Goal: Obtain resource: Download file/media

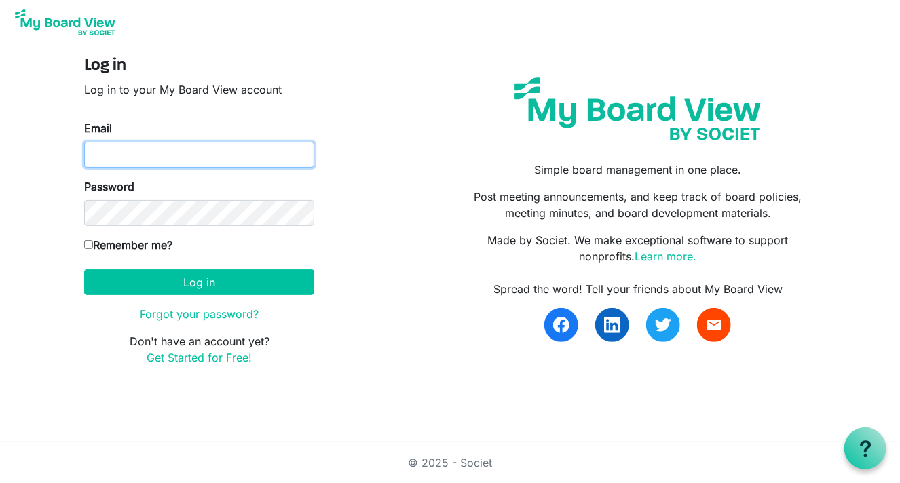
type input "jamespl1@aol.com"
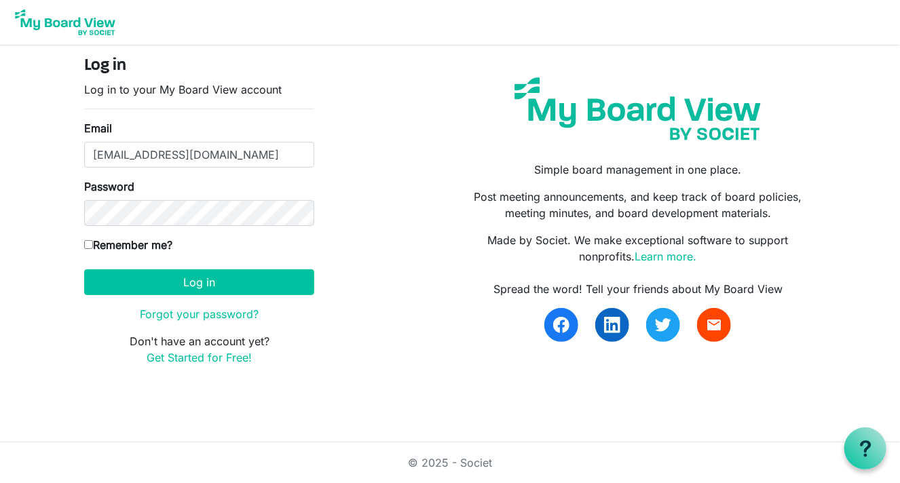
click at [88, 244] on input "Remember me?" at bounding box center [88, 244] width 9 height 9
checkbox input "true"
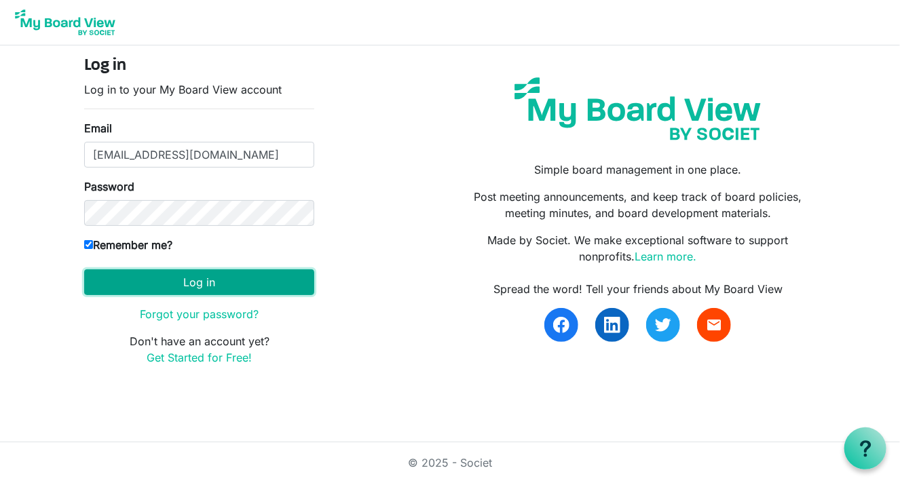
click at [143, 286] on button "Log in" at bounding box center [199, 282] width 230 height 26
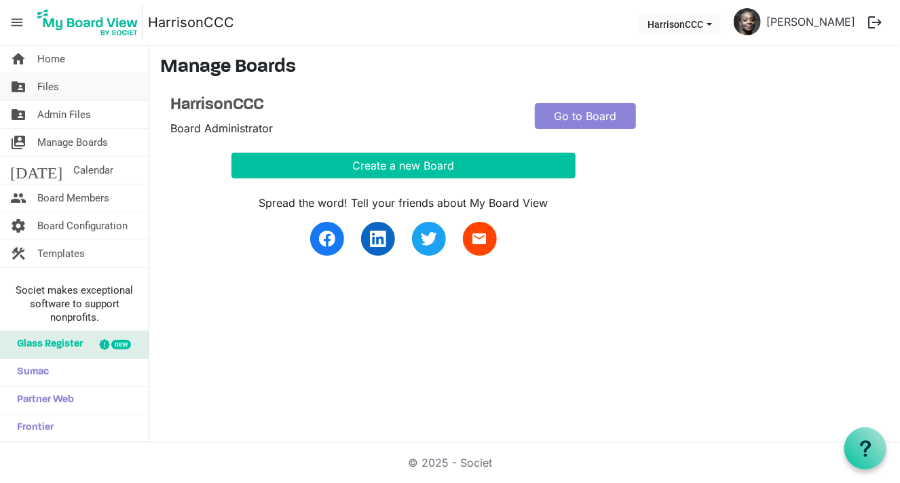
click at [70, 92] on link "folder_shared Files" at bounding box center [74, 86] width 149 height 27
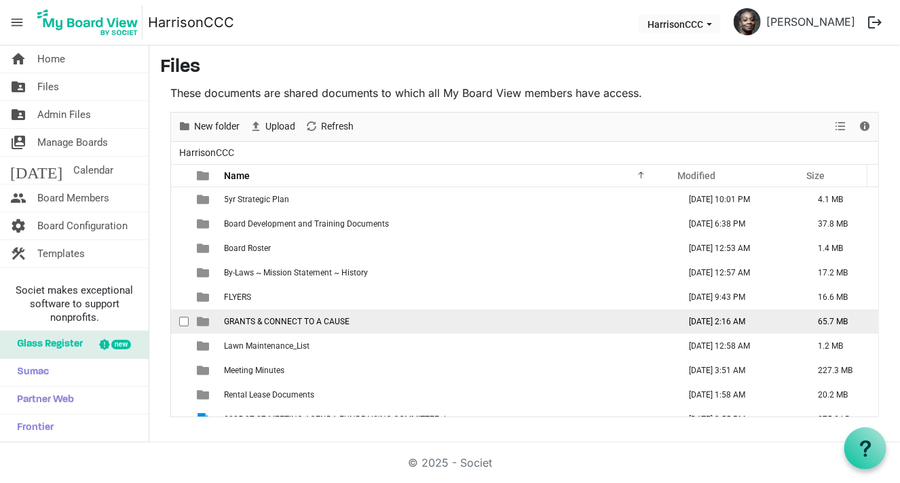
click at [651, 321] on td "GRANTS & CONNECT TO A CAUSE" at bounding box center [447, 322] width 455 height 24
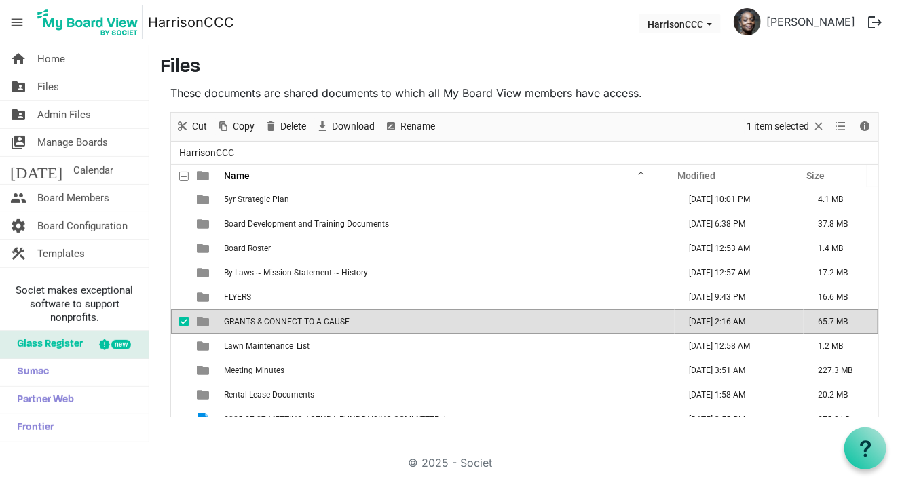
click at [651, 321] on td "GRANTS & CONNECT TO A CAUSE" at bounding box center [447, 322] width 455 height 24
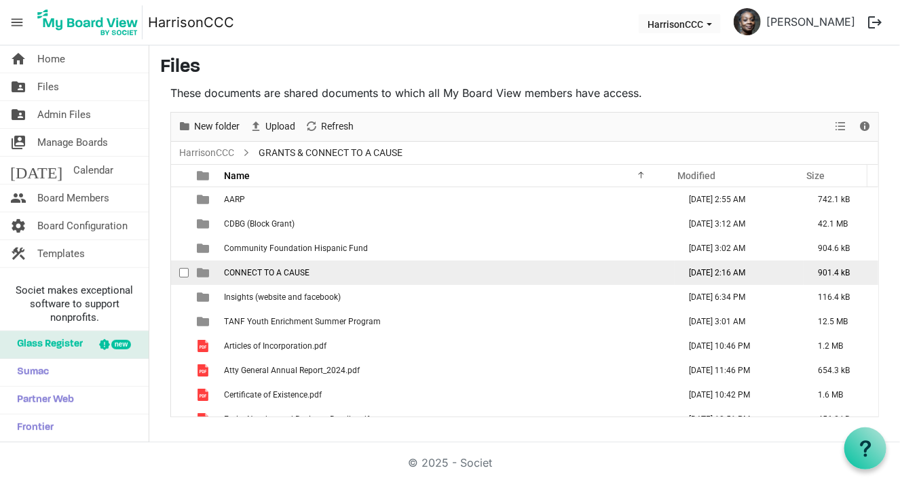
click at [324, 280] on td "CONNECT TO A CAUSE" at bounding box center [447, 273] width 455 height 24
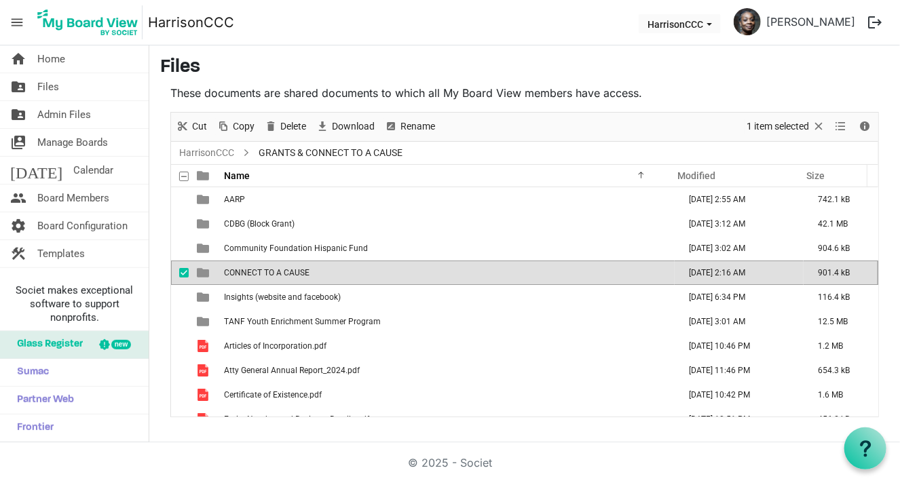
click at [324, 280] on td "CONNECT TO A CAUSE" at bounding box center [447, 273] width 455 height 24
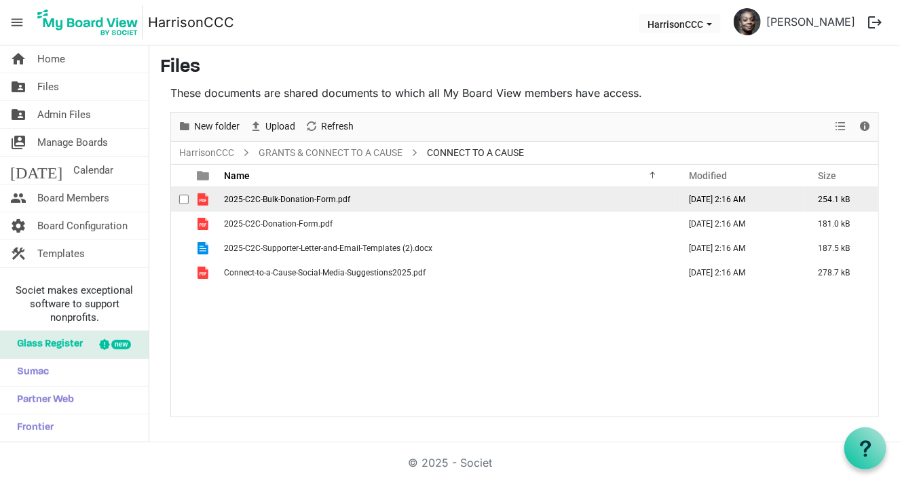
click at [333, 204] on td "2025-C2C-Bulk-Donation-Form.pdf" at bounding box center [447, 199] width 455 height 24
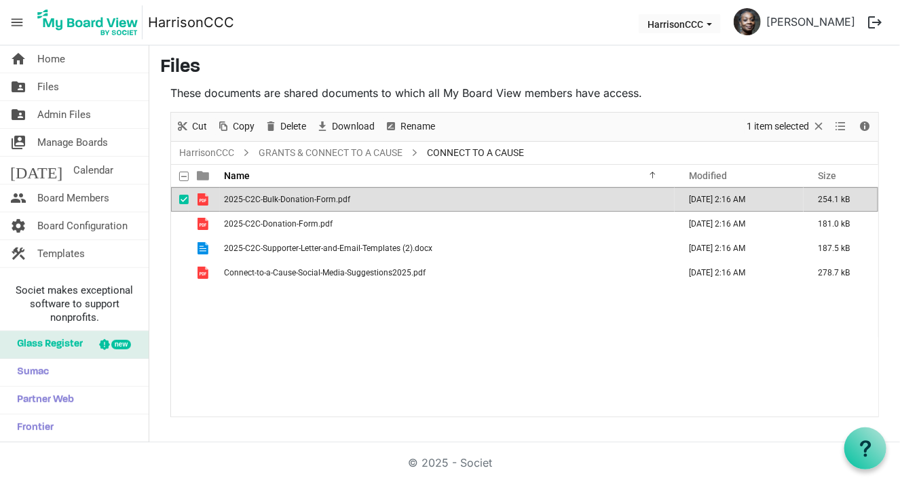
click at [334, 204] on td "2025-C2C-Bulk-Donation-Form.pdf" at bounding box center [447, 199] width 455 height 24
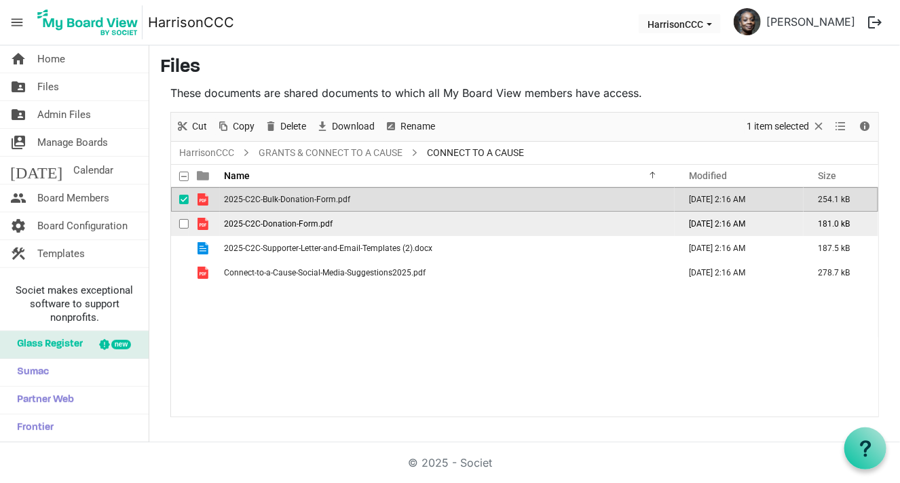
click at [280, 225] on span "2025-C2C-Donation-Form.pdf" at bounding box center [278, 224] width 109 height 10
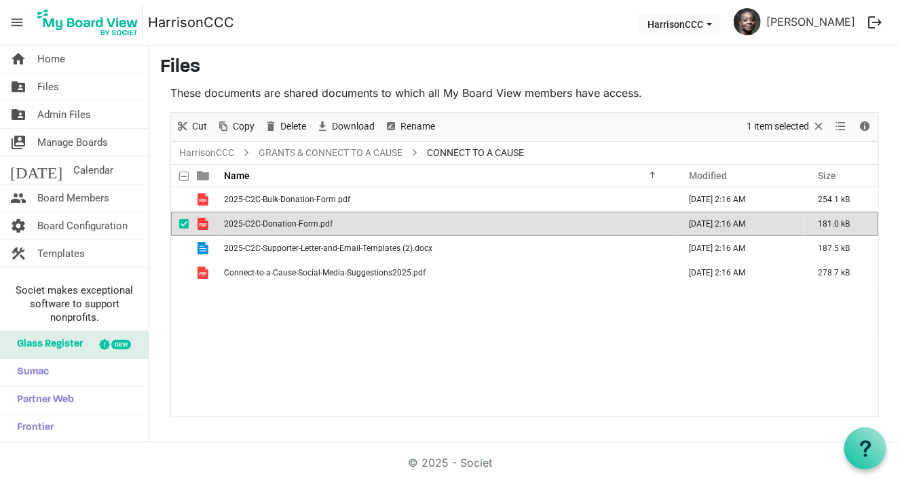
click at [280, 225] on span "2025-C2C-Donation-Form.pdf" at bounding box center [278, 224] width 109 height 10
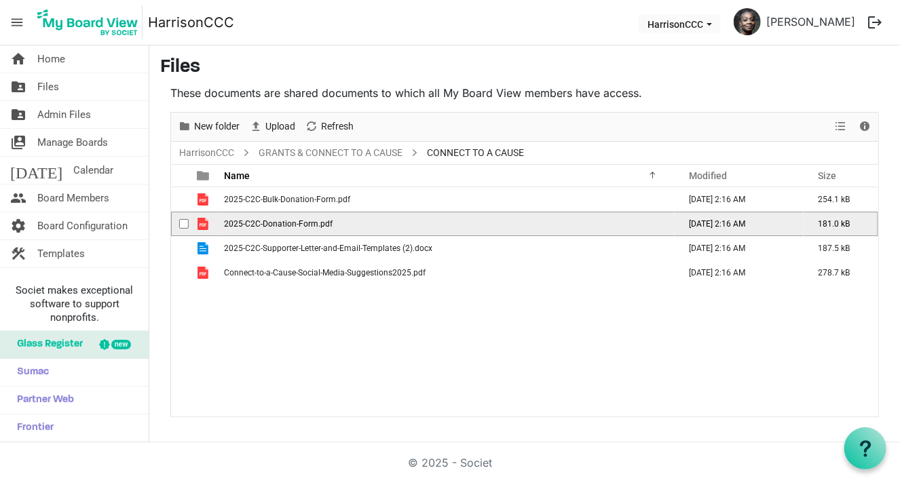
click at [280, 225] on span "2025-C2C-Donation-Form.pdf" at bounding box center [278, 224] width 109 height 10
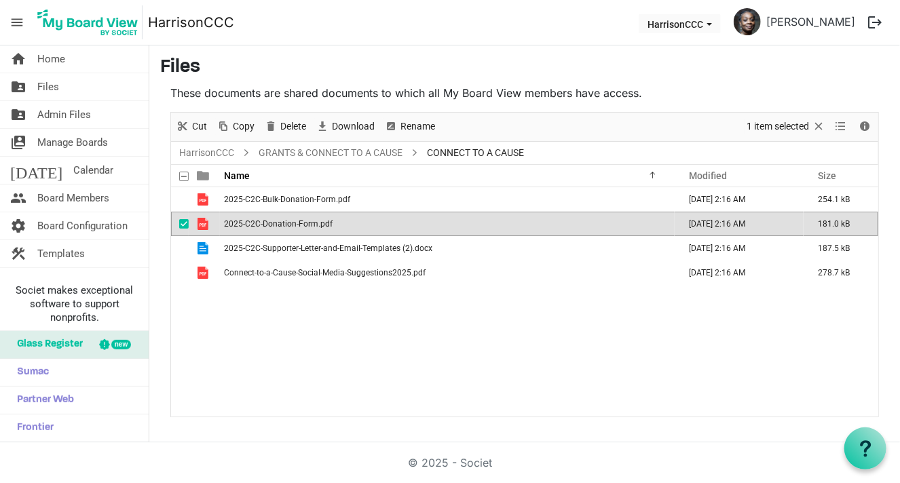
click at [280, 225] on span "2025-C2C-Donation-Form.pdf" at bounding box center [278, 224] width 109 height 10
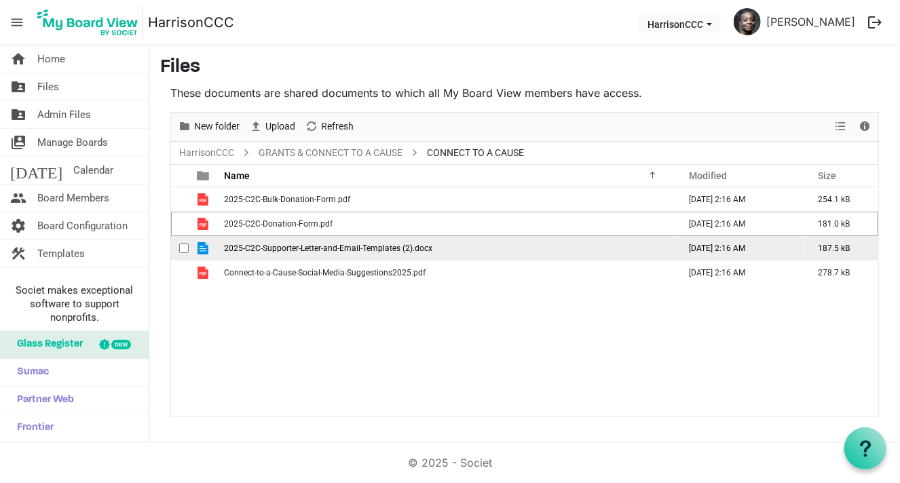
click at [281, 250] on span "2025-C2C-Supporter-Letter-and-Email-Templates (2).docx" at bounding box center [328, 249] width 208 height 10
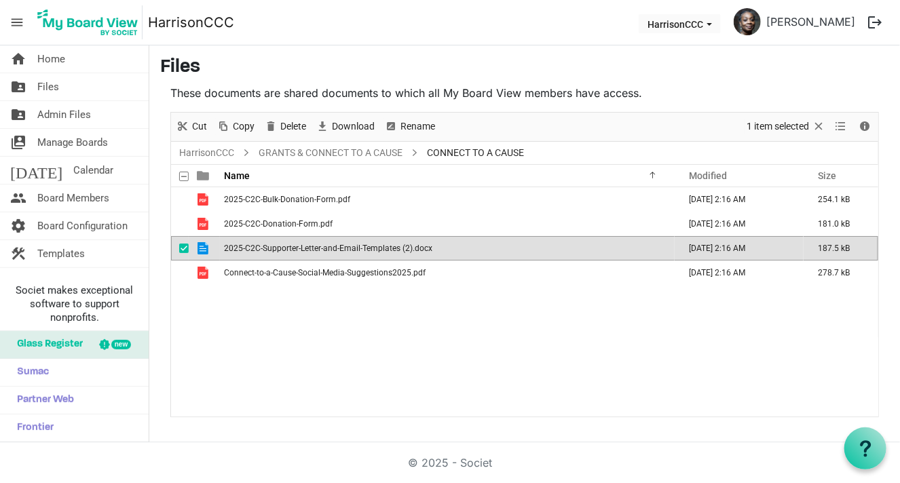
click at [281, 250] on span "2025-C2C-Supporter-Letter-and-Email-Templates (2).docx" at bounding box center [328, 249] width 208 height 10
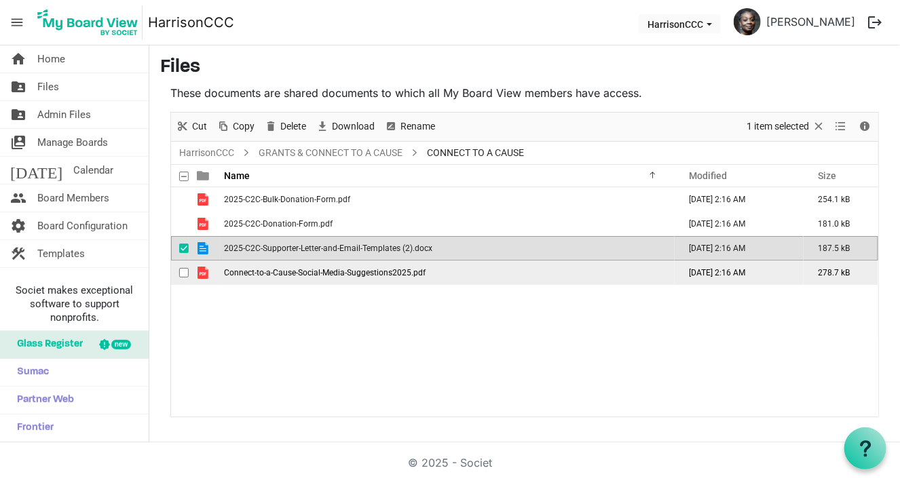
click at [275, 277] on td "Connect-to-a-Cause-Social-Media-Suggestions2025.pdf" at bounding box center [447, 273] width 455 height 24
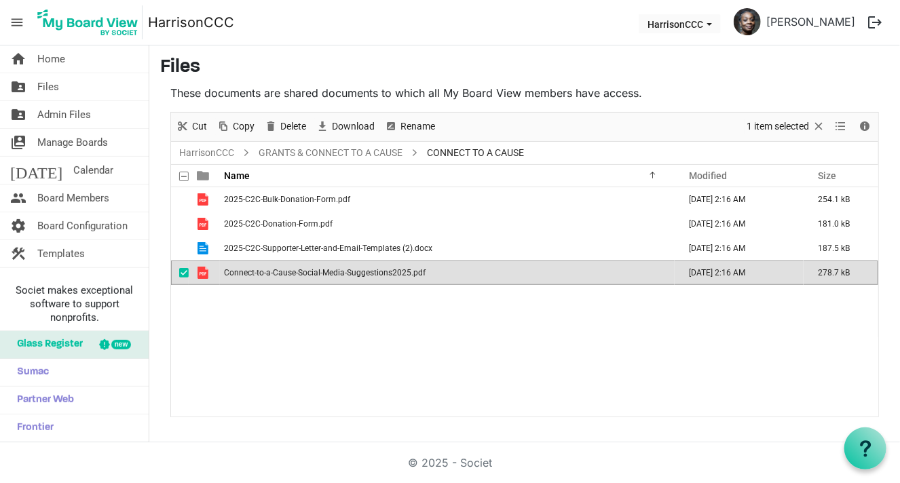
click at [275, 277] on td "Connect-to-a-Cause-Social-Media-Suggestions2025.pdf" at bounding box center [447, 273] width 455 height 24
click at [50, 92] on span "Files" at bounding box center [48, 86] width 22 height 27
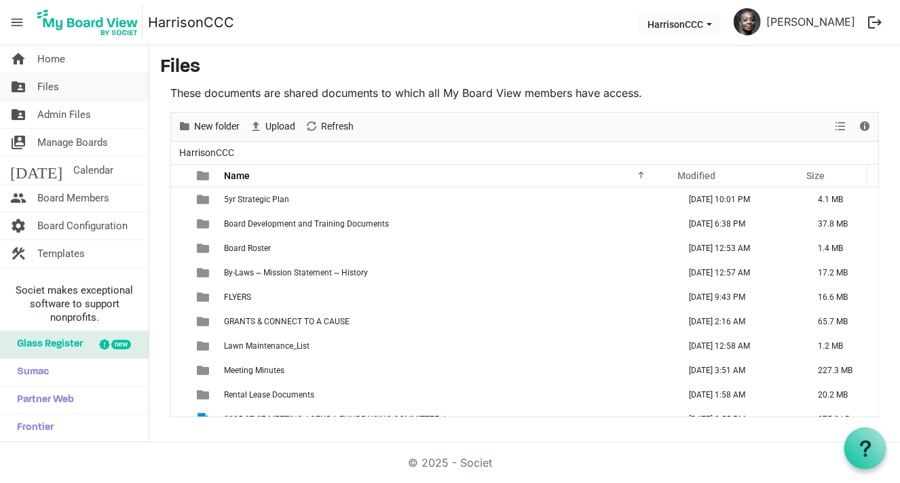
click at [73, 88] on link "folder_shared Files" at bounding box center [74, 86] width 149 height 27
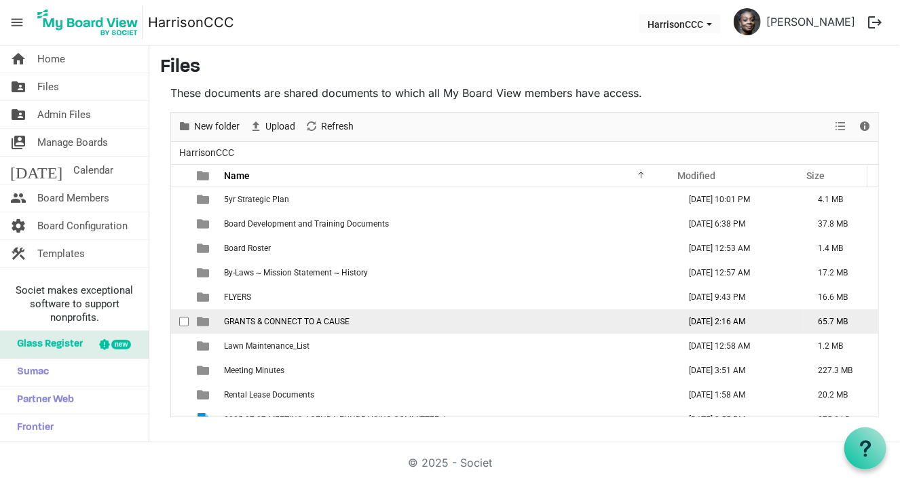
click at [319, 320] on span "GRANTS & CONNECT TO A CAUSE" at bounding box center [287, 322] width 126 height 10
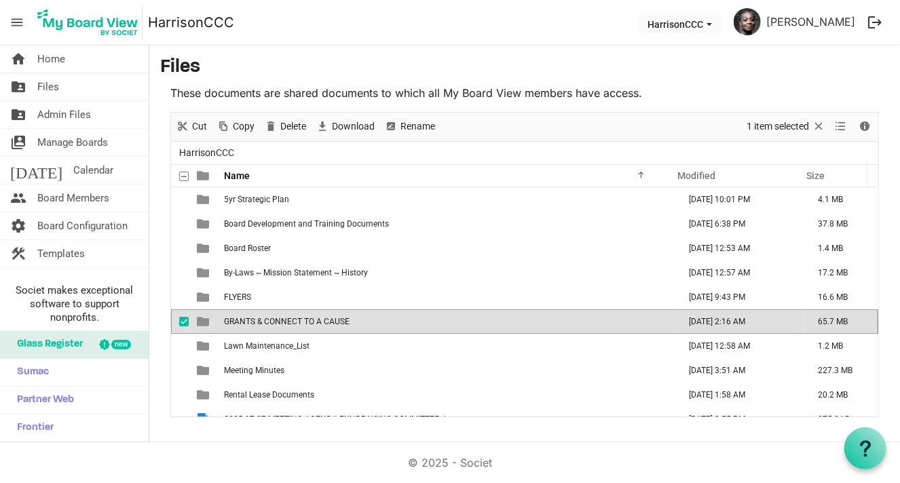
click at [319, 320] on span "GRANTS & CONNECT TO A CAUSE" at bounding box center [287, 322] width 126 height 10
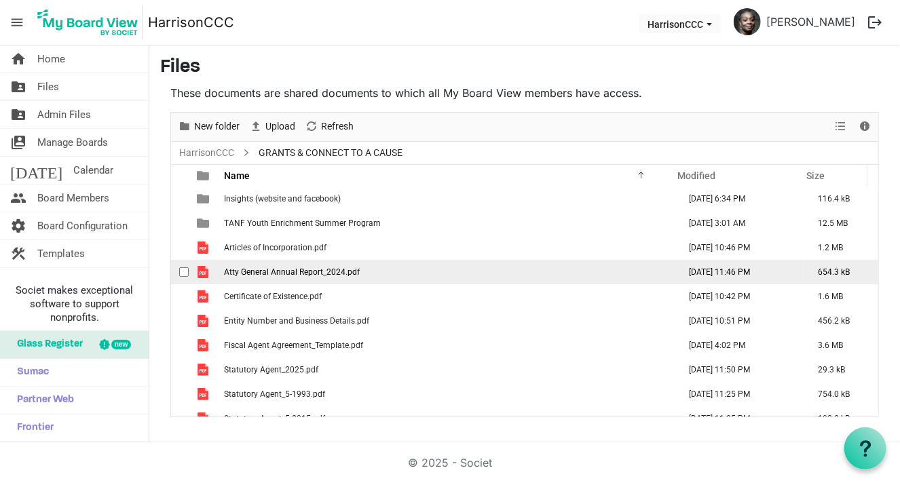
scroll to position [136, 0]
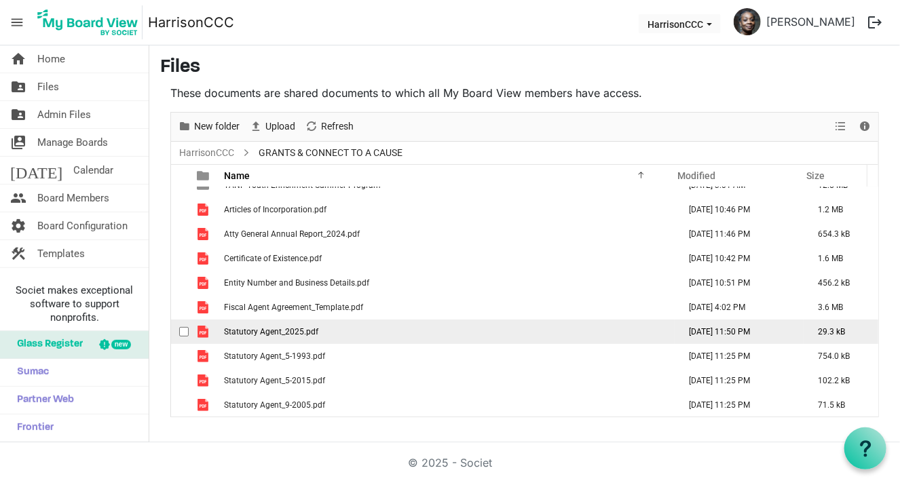
click at [296, 331] on span "Statutory Agent_2025.pdf" at bounding box center [271, 332] width 94 height 10
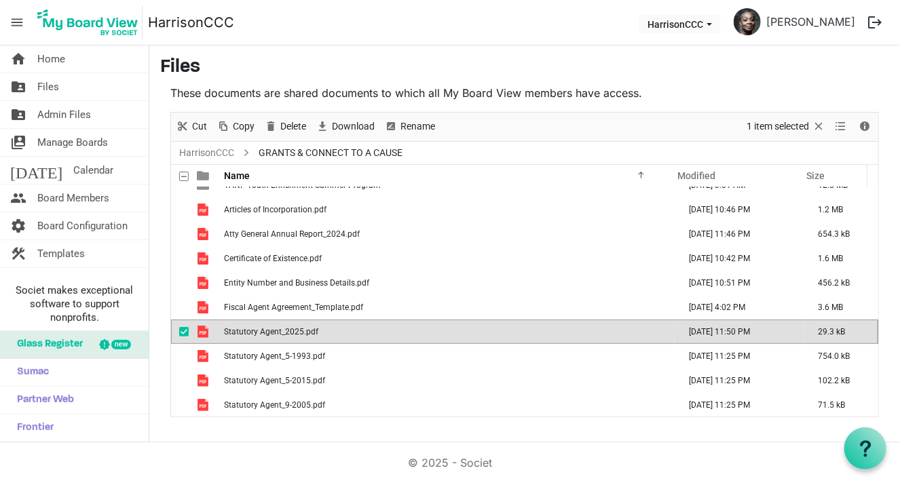
click at [296, 331] on span "Statutory Agent_2025.pdf" at bounding box center [271, 332] width 94 height 10
click at [108, 93] on link "folder_shared Files" at bounding box center [74, 86] width 149 height 27
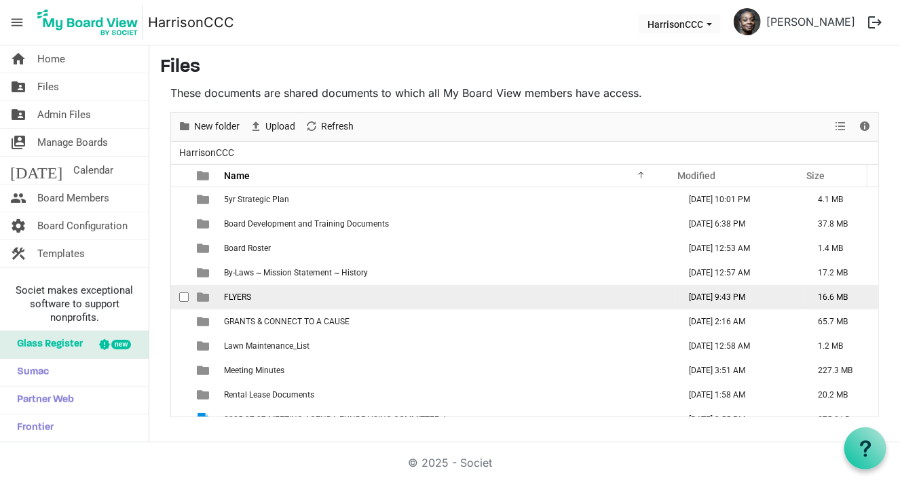
scroll to position [39, 0]
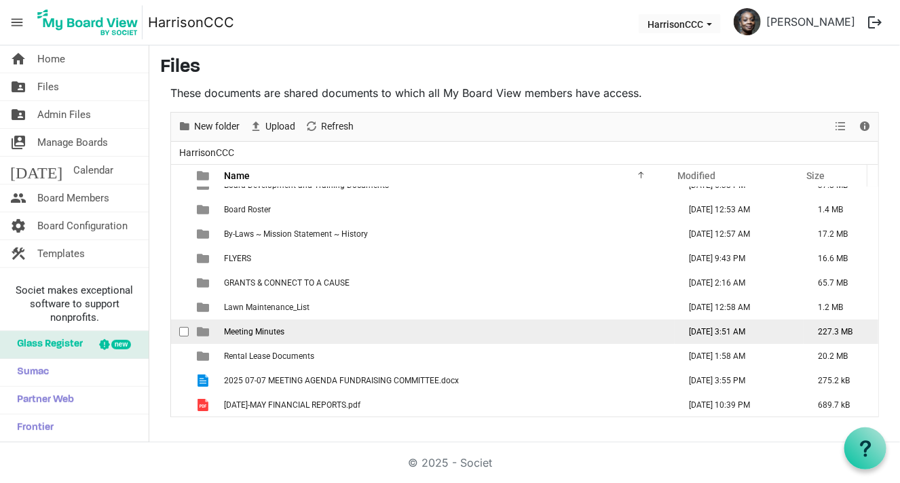
click at [261, 332] on span "Meeting Minutes" at bounding box center [254, 332] width 60 height 10
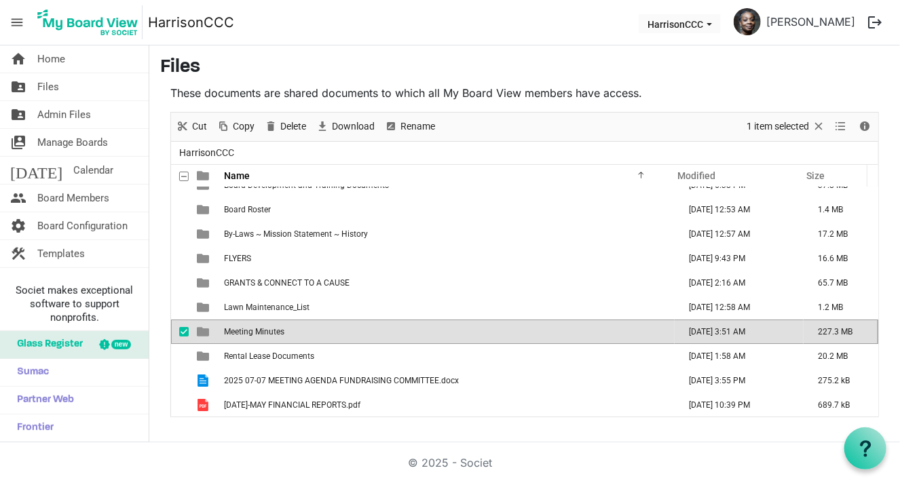
click at [261, 332] on span "Meeting Minutes" at bounding box center [254, 332] width 60 height 10
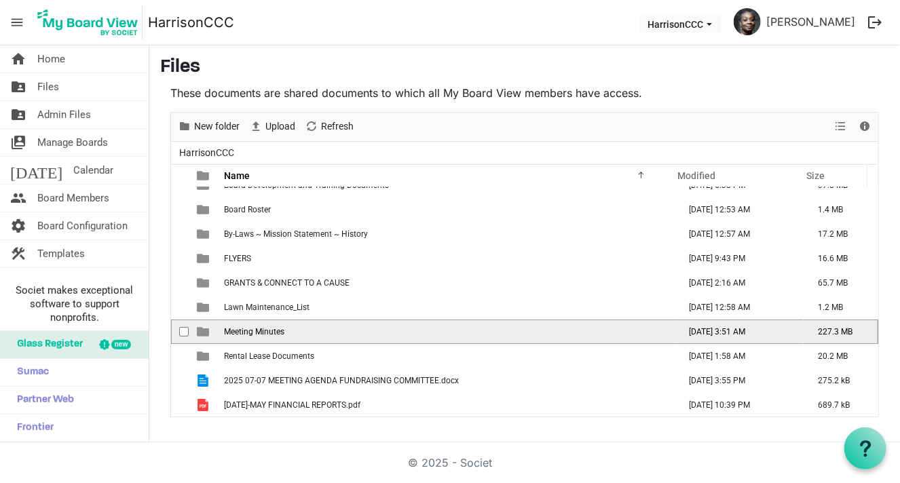
click at [204, 328] on span "is template cell column header type" at bounding box center [203, 332] width 12 height 12
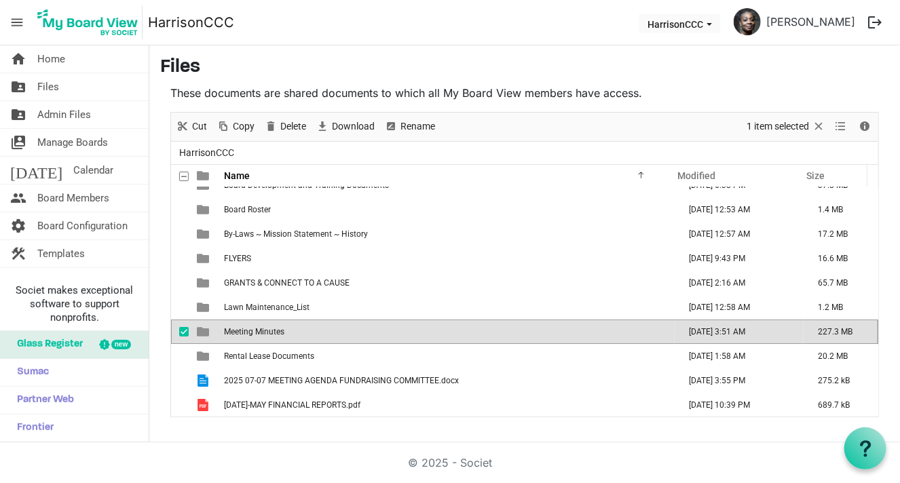
click at [204, 328] on span "is template cell column header type" at bounding box center [203, 332] width 12 height 12
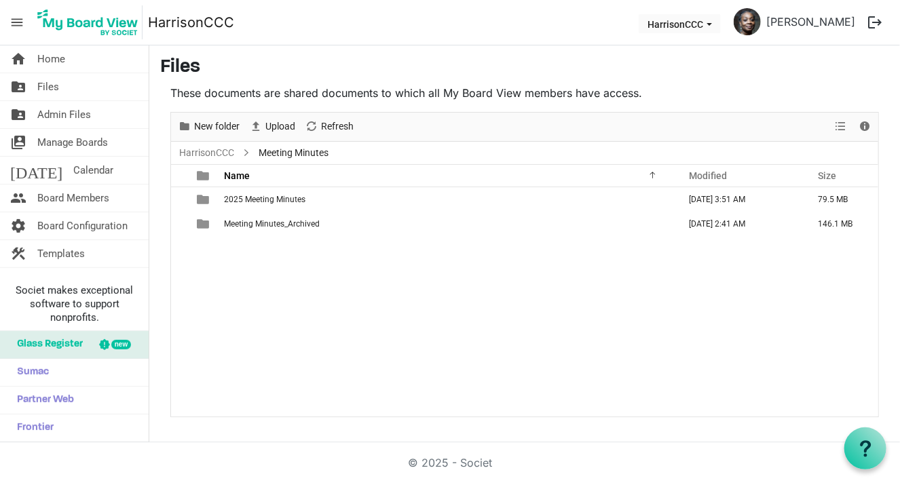
scroll to position [0, 0]
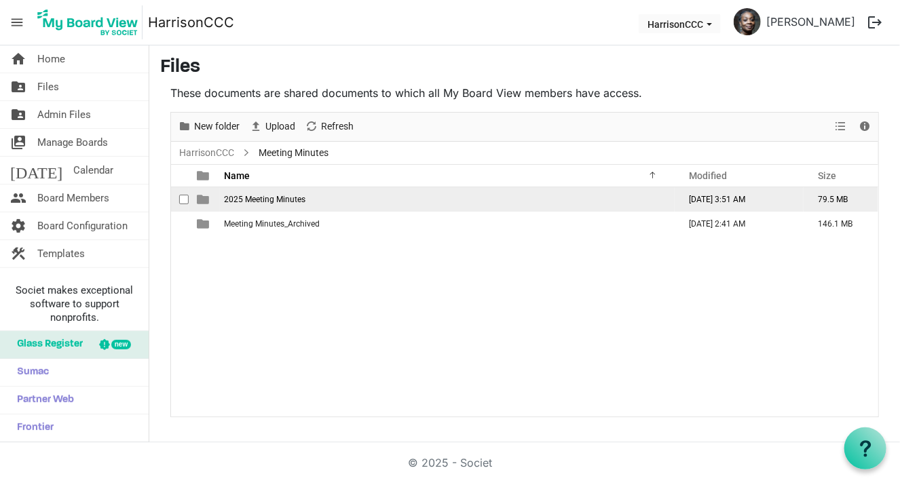
click at [270, 203] on span "2025 Meeting Minutes" at bounding box center [264, 200] width 81 height 10
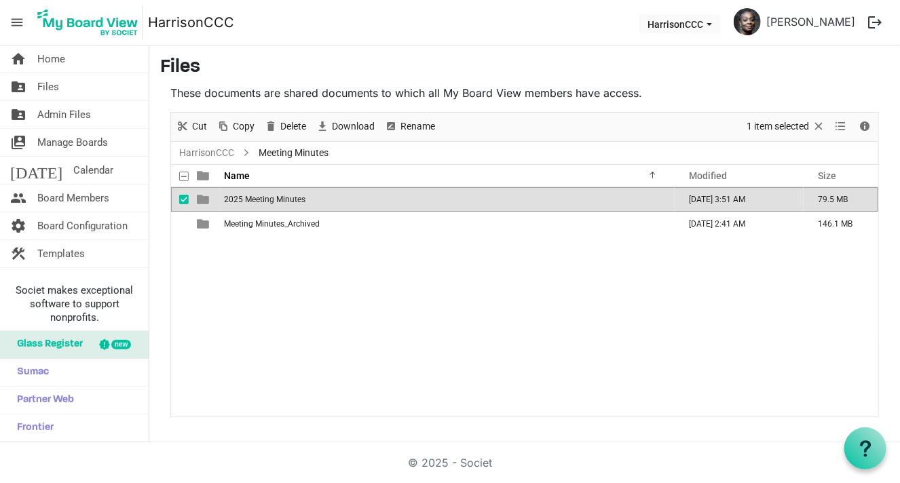
click at [270, 203] on span "2025 Meeting Minutes" at bounding box center [264, 200] width 81 height 10
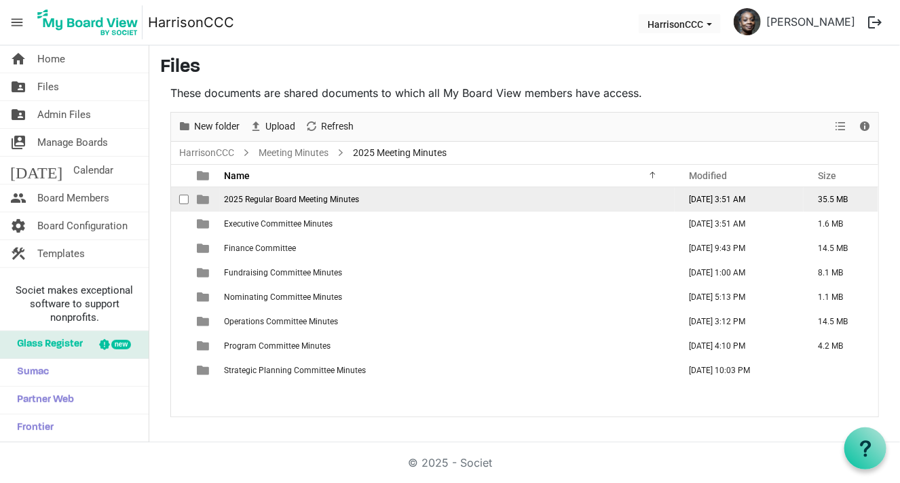
click at [270, 203] on span "2025 Regular Board Meeting Minutes" at bounding box center [291, 200] width 135 height 10
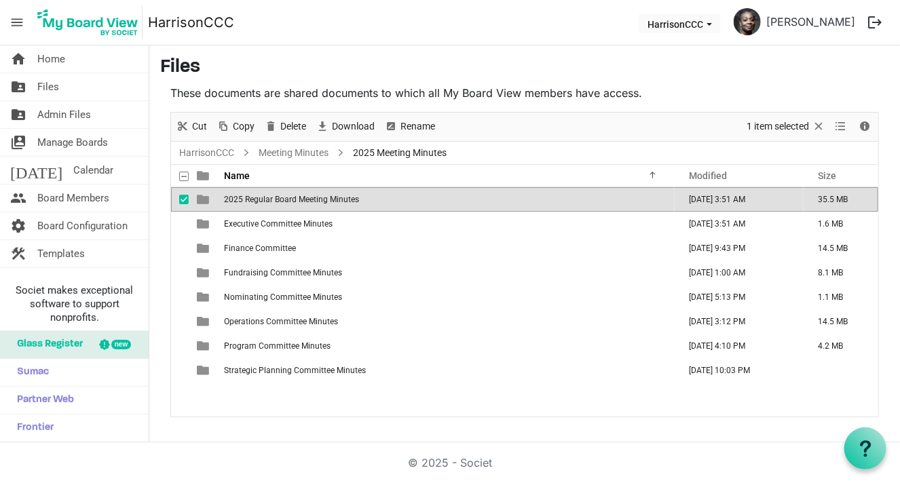
click at [270, 203] on span "2025 Regular Board Meeting Minutes" at bounding box center [291, 200] width 135 height 10
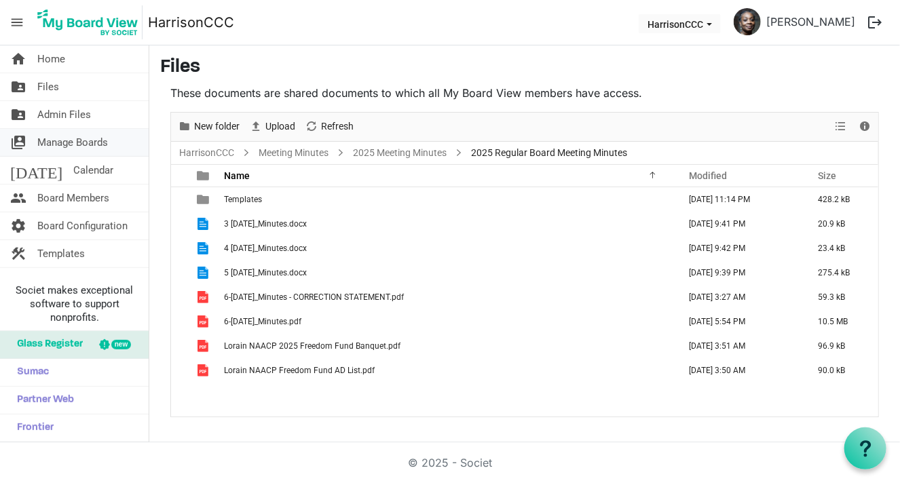
click at [49, 138] on span "Manage Boards" at bounding box center [72, 142] width 71 height 27
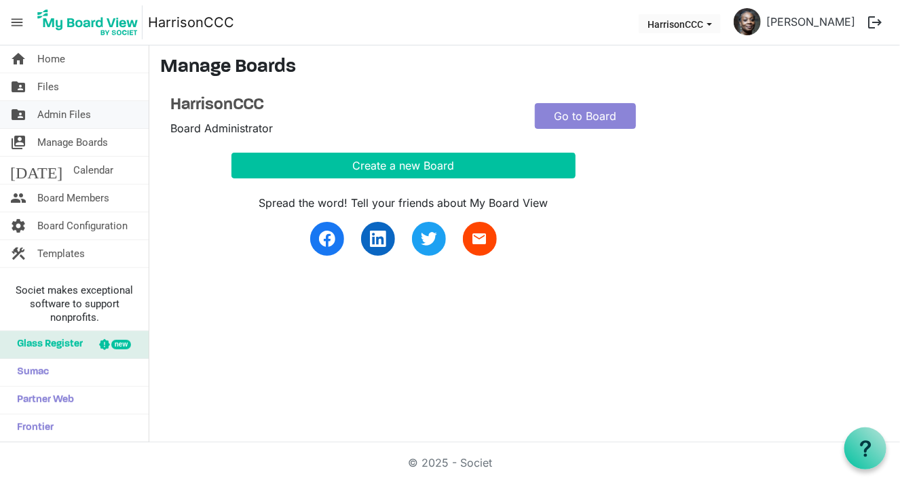
click at [41, 115] on span "Admin Files" at bounding box center [64, 114] width 54 height 27
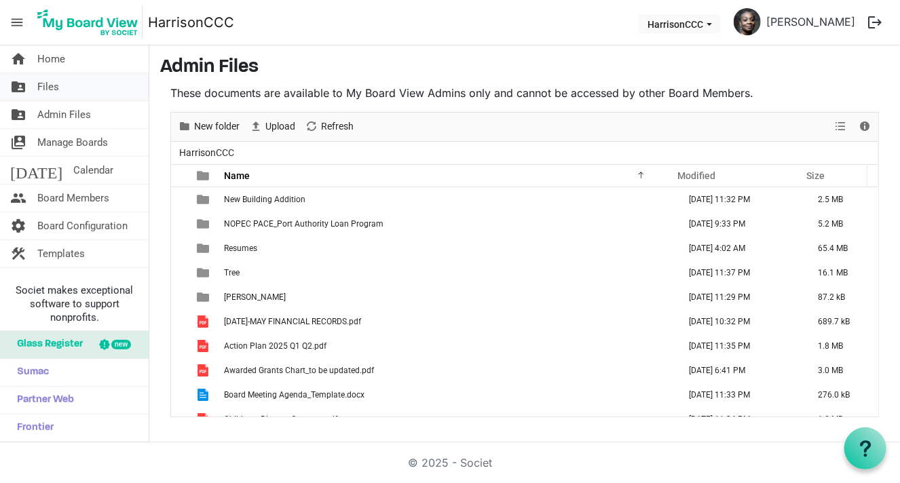
click at [53, 87] on span "Files" at bounding box center [48, 86] width 22 height 27
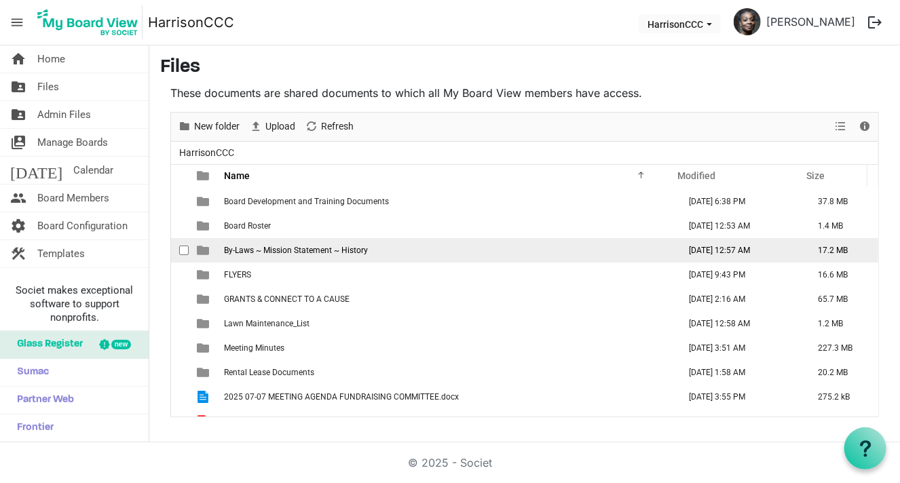
scroll to position [39, 0]
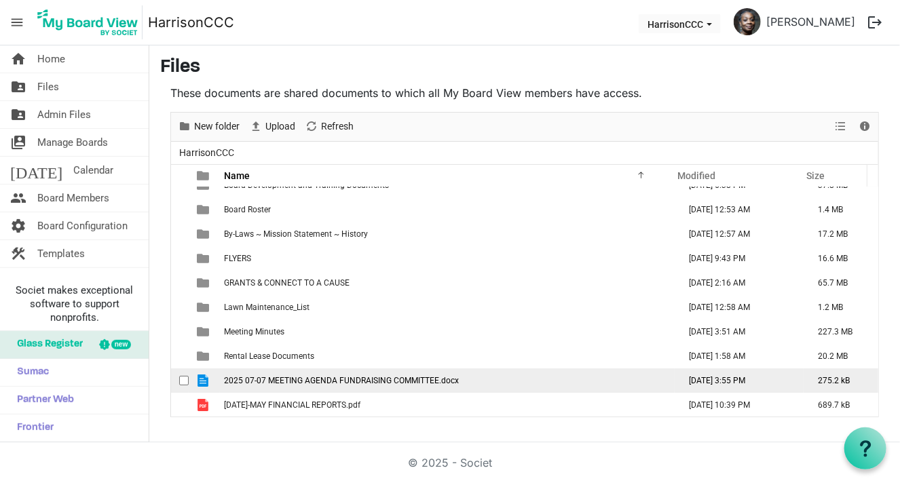
click at [325, 387] on td "2025 07-07 MEETING AGENDA FUNDRAISING COMMITTEE.docx" at bounding box center [447, 381] width 455 height 24
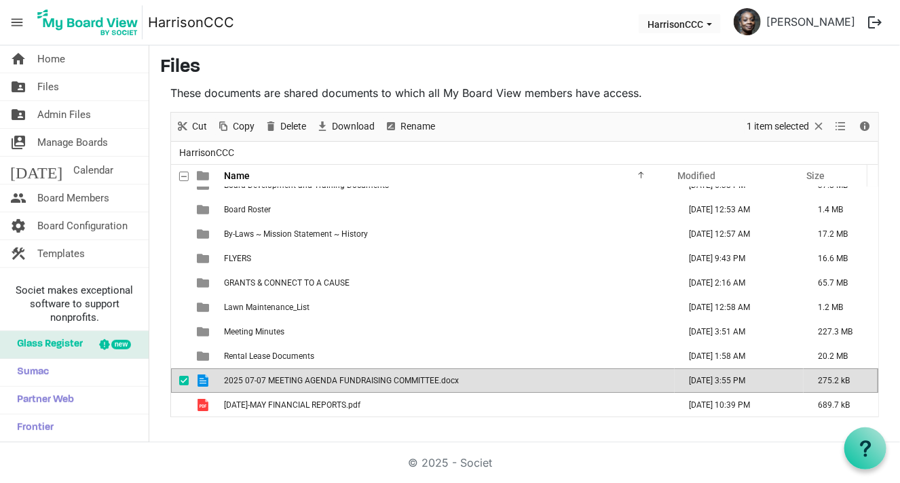
click at [325, 387] on td "2025 07-07 MEETING AGENDA FUNDRAISING COMMITTEE.docx" at bounding box center [447, 381] width 455 height 24
click at [458, 18] on nav "menu HarrisonCCC HarrisonCCC Inez James logout" at bounding box center [450, 22] width 900 height 45
